Goal: Find specific page/section: Find specific page/section

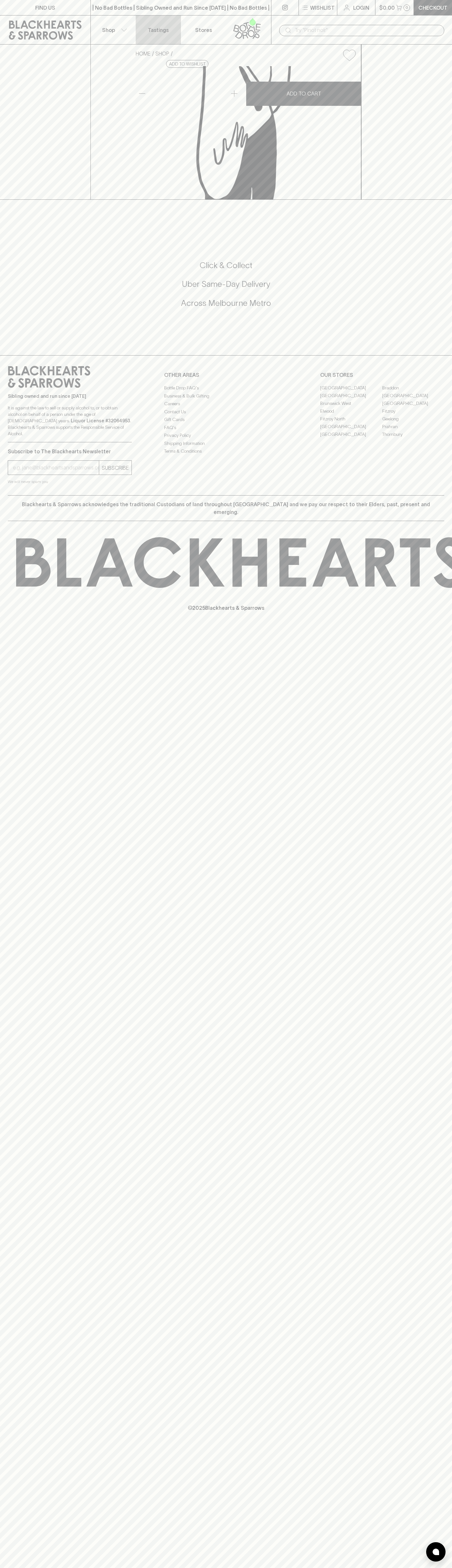
click at [157, 29] on p "Tastings" at bounding box center [158, 30] width 21 height 8
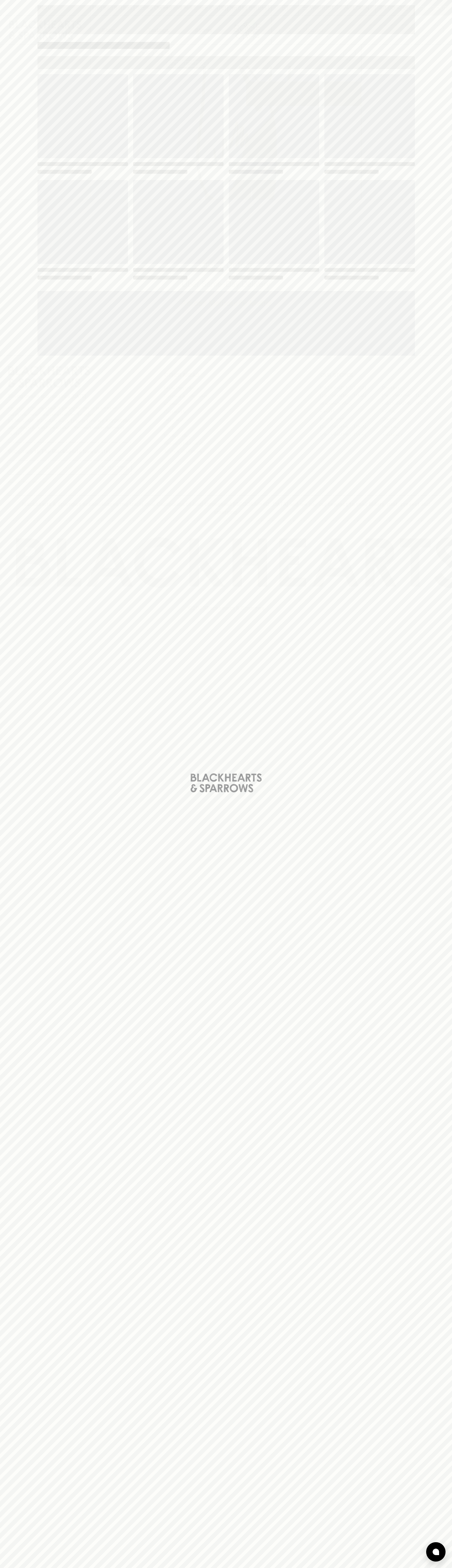
click at [406, 1567] on html "FIND US | No Bad Bottles | Sibling Owned and Run Since [DATE] | No Bad Bottles …" at bounding box center [226, 784] width 452 height 1568
click at [5, 1447] on div "Loading" at bounding box center [226, 784] width 452 height 1568
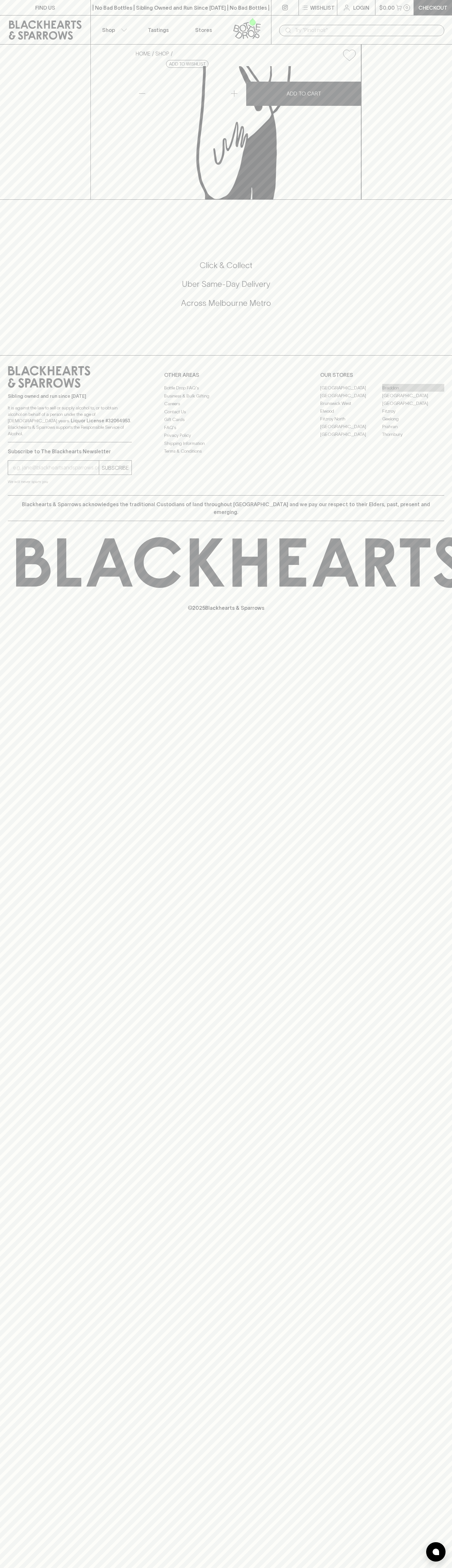
click at [413, 391] on link "Braddon" at bounding box center [413, 388] width 62 height 8
